Goal: Task Accomplishment & Management: Complete application form

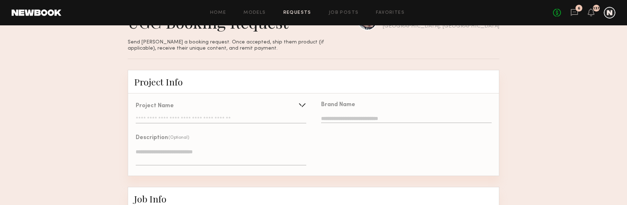
scroll to position [32, 0]
click at [281, 117] on input "text" at bounding box center [221, 119] width 171 height 7
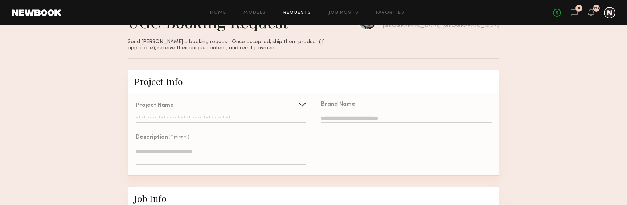
click at [158, 116] on input "text" at bounding box center [221, 119] width 171 height 7
click at [343, 118] on input "text" at bounding box center [406, 119] width 171 height 8
type input "*"
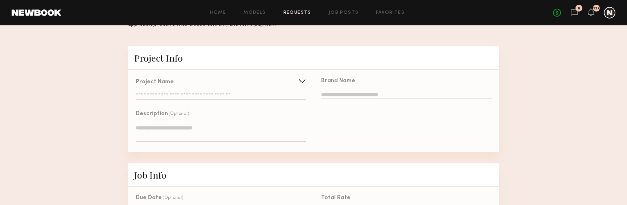
scroll to position [56, 0]
type input "*"
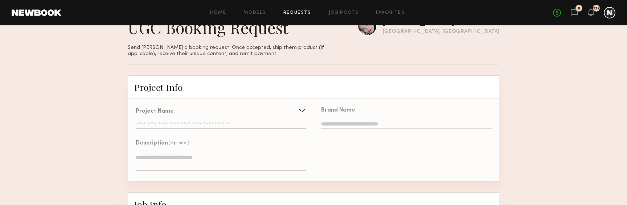
scroll to position [26, 0]
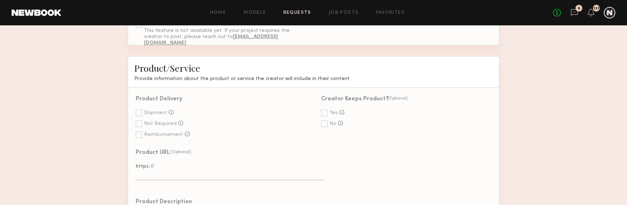
scroll to position [321, 0]
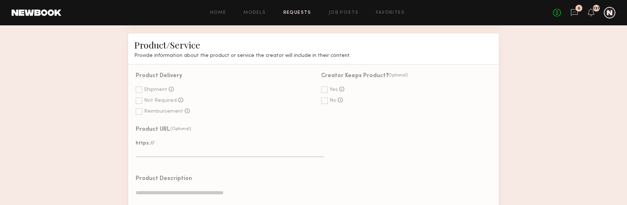
click at [140, 99] on div at bounding box center [139, 101] width 7 height 7
click at [140, 92] on div at bounding box center [139, 90] width 7 height 7
click at [140, 99] on div at bounding box center [139, 101] width 7 height 7
click at [140, 108] on div at bounding box center [139, 111] width 7 height 7
